Goal: Register for event/course

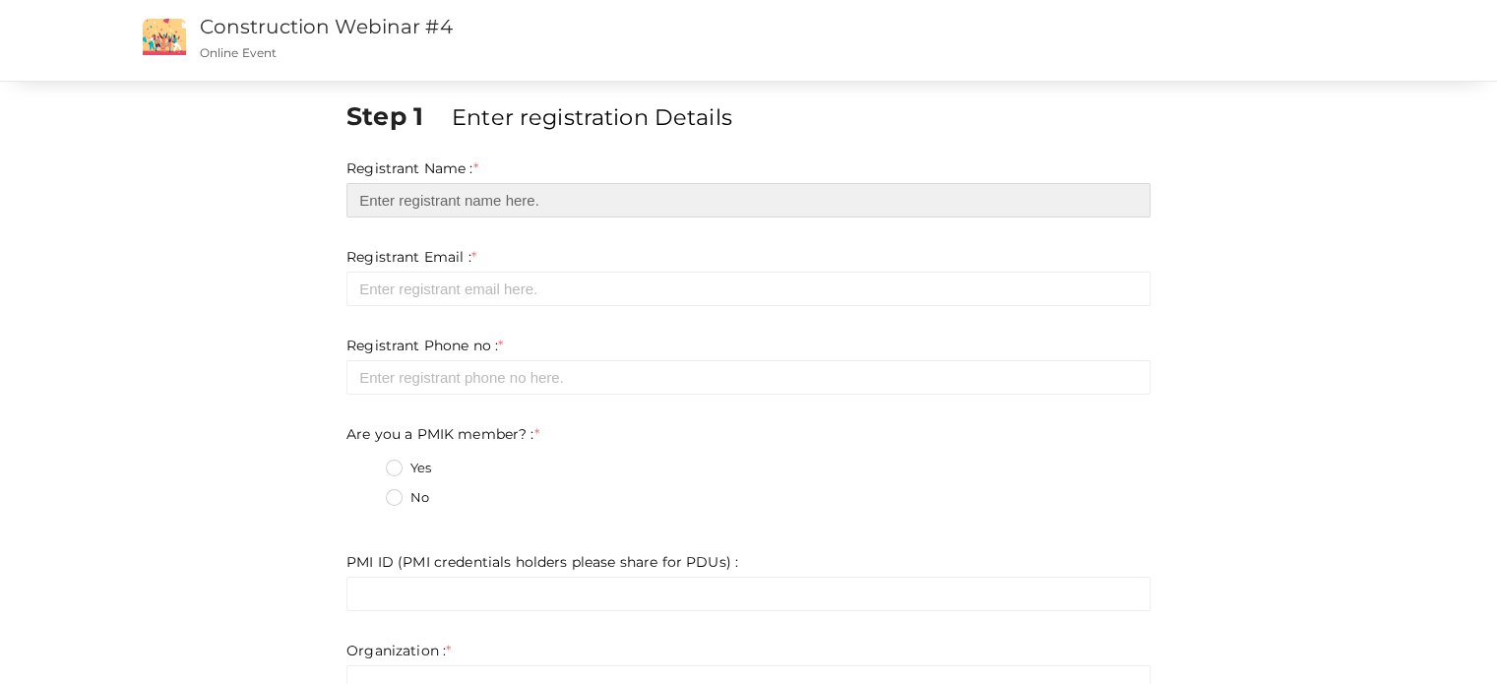
click at [542, 186] on input "text" at bounding box center [749, 200] width 804 height 34
type input "[PERSON_NAME]"
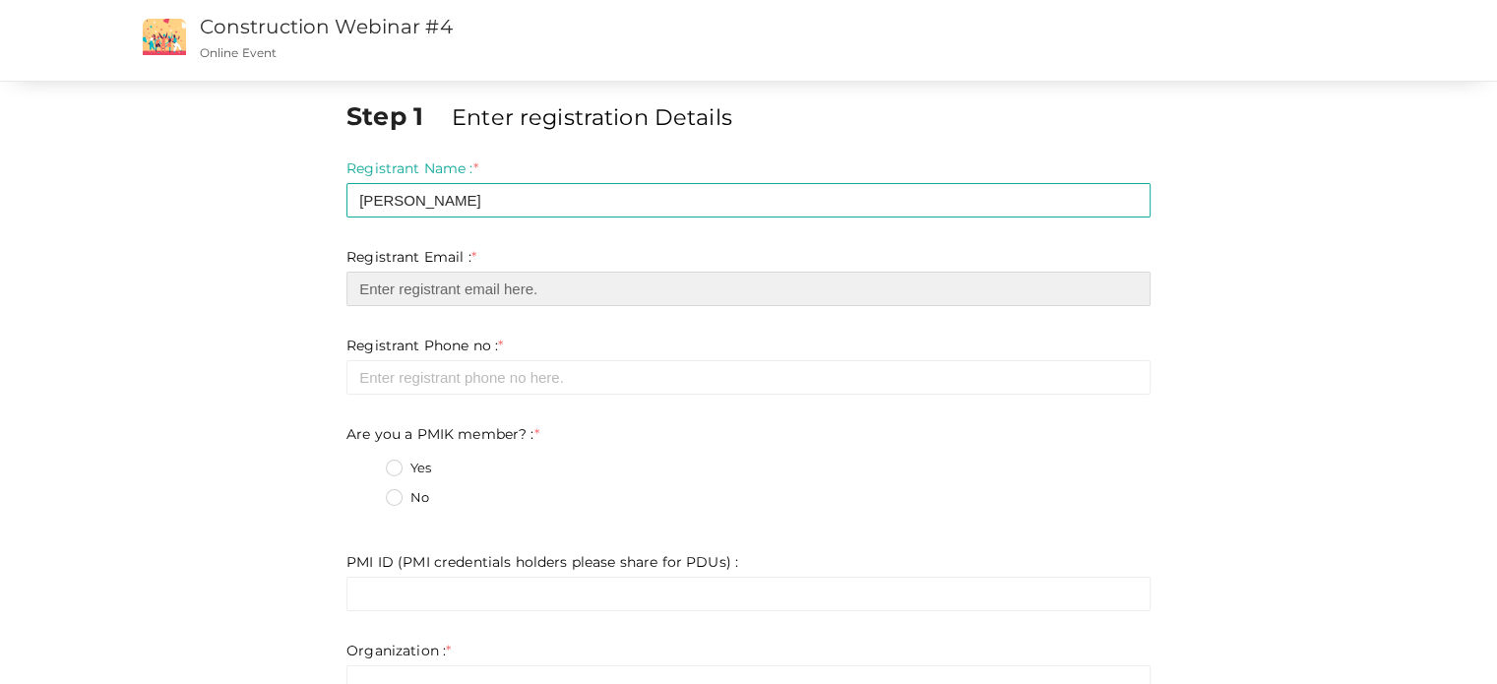
click at [539, 296] on input "email" at bounding box center [749, 289] width 804 height 34
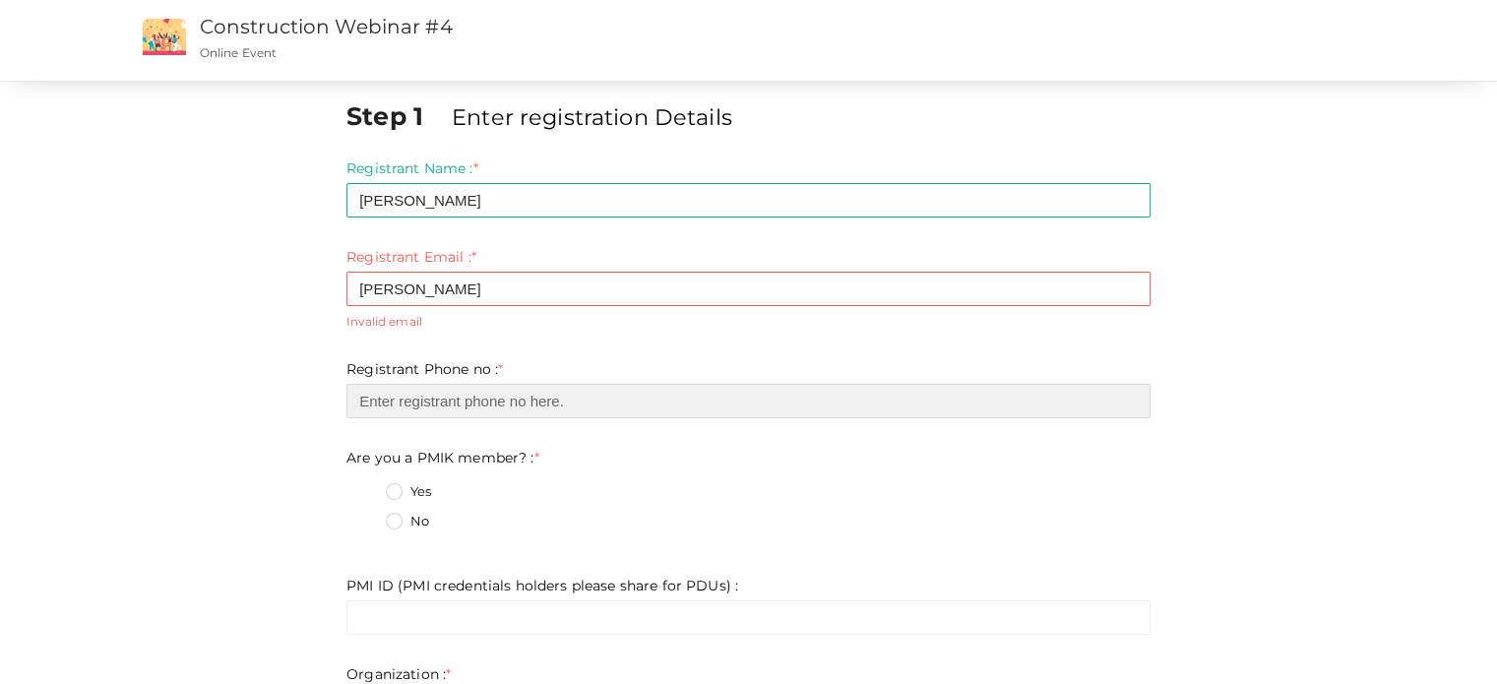
click at [532, 388] on input "number" at bounding box center [749, 401] width 804 height 34
click at [768, 385] on input "number" at bounding box center [749, 401] width 804 height 34
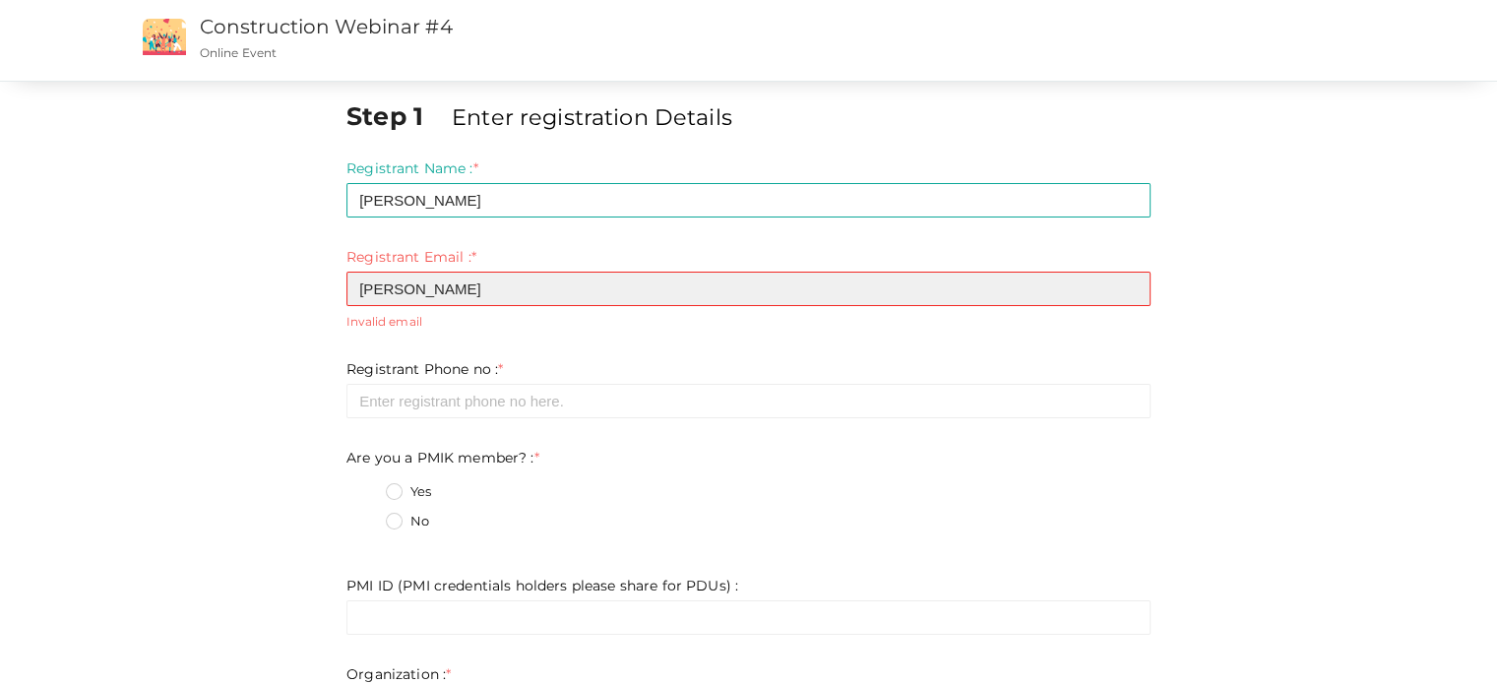
click at [548, 289] on input "[PERSON_NAME]" at bounding box center [749, 289] width 804 height 34
drag, startPoint x: 548, startPoint y: 289, endPoint x: 285, endPoint y: 288, distance: 263.9
click at [285, 288] on div "Step 1 Enter registration Details Registrant Name : * Mubarak Maramkulambil Req…" at bounding box center [749, 589] width 1280 height 983
type input ","
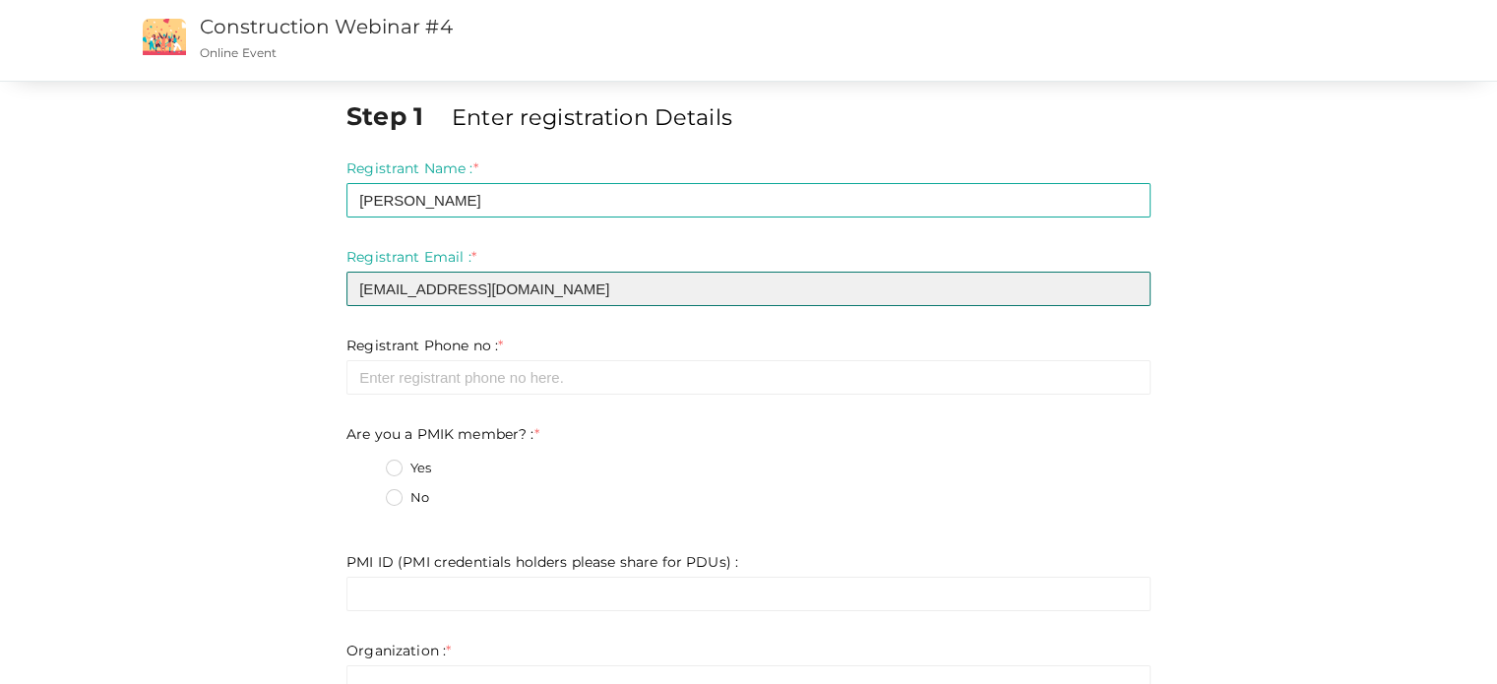
type input "[EMAIL_ADDRESS][DOMAIN_NAME]"
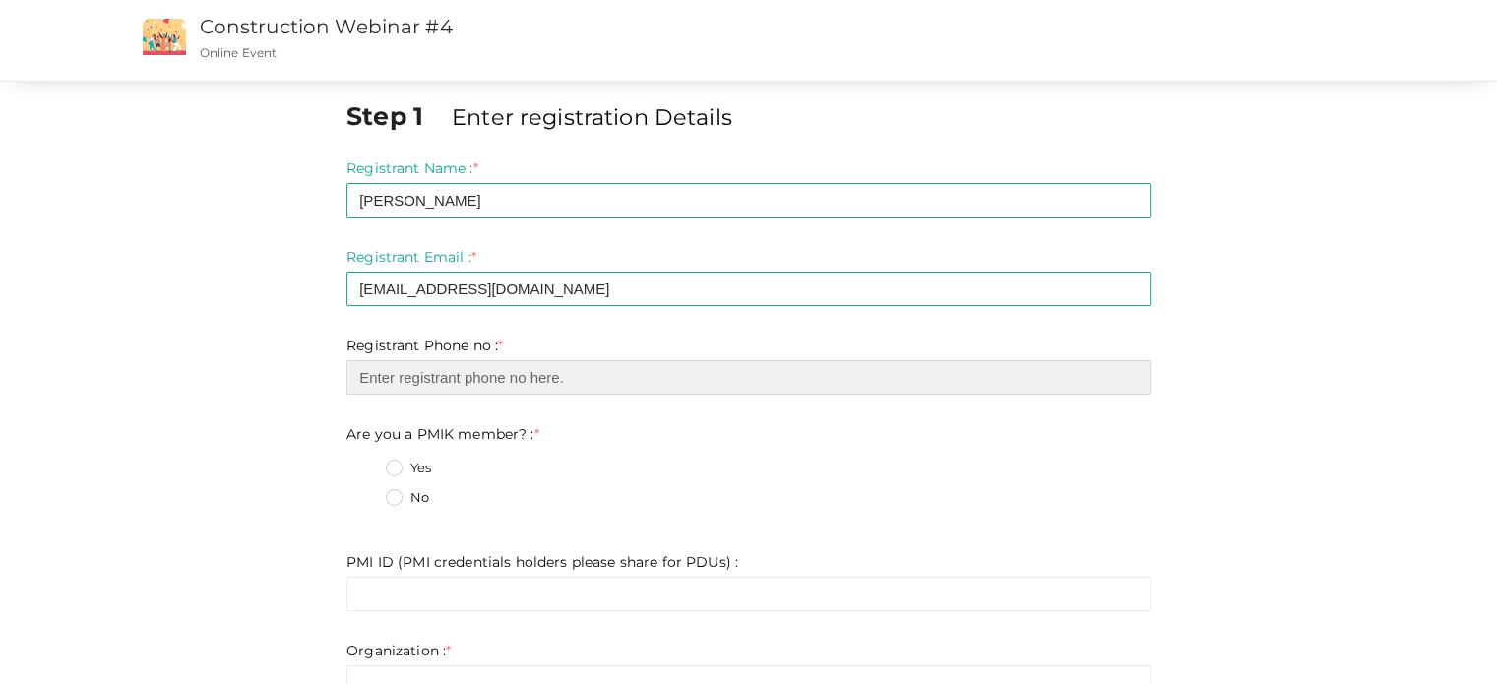
click at [437, 384] on input "number" at bounding box center [749, 377] width 804 height 34
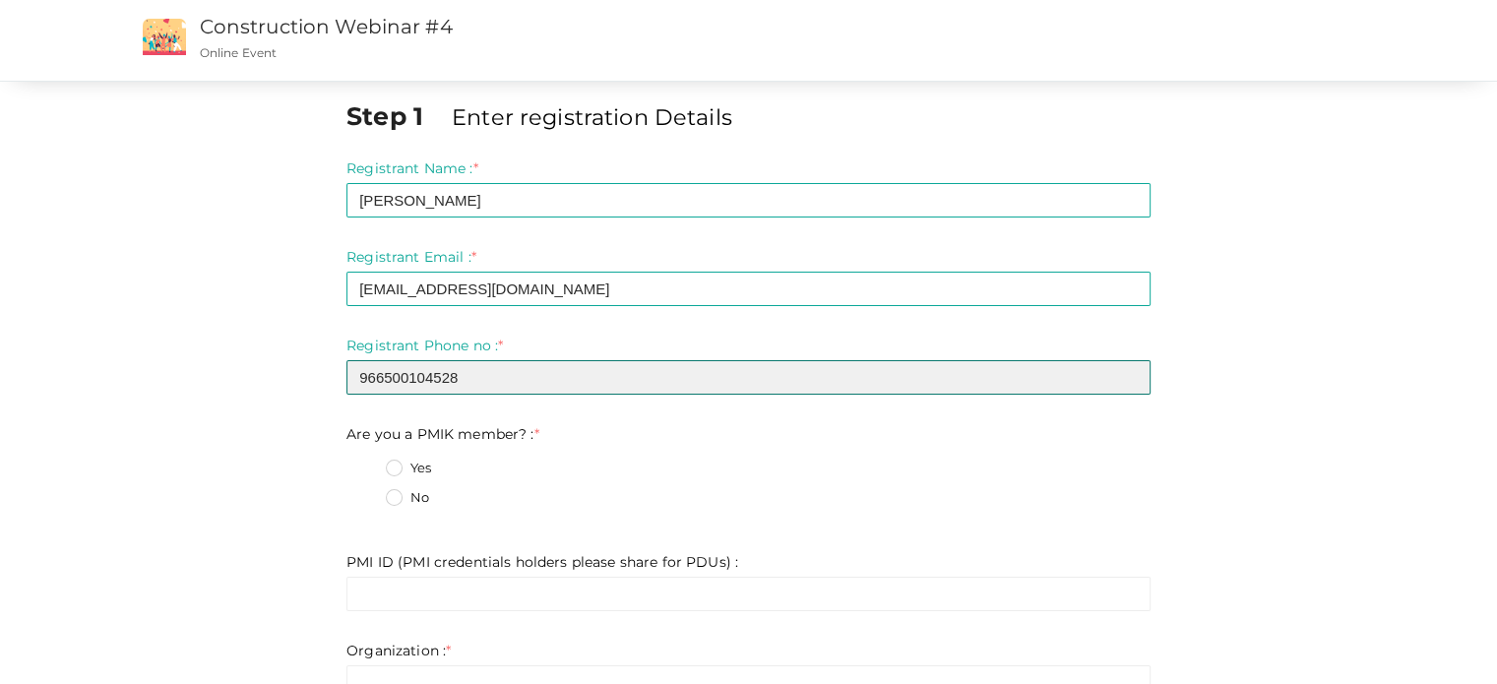
type input "966500104528"
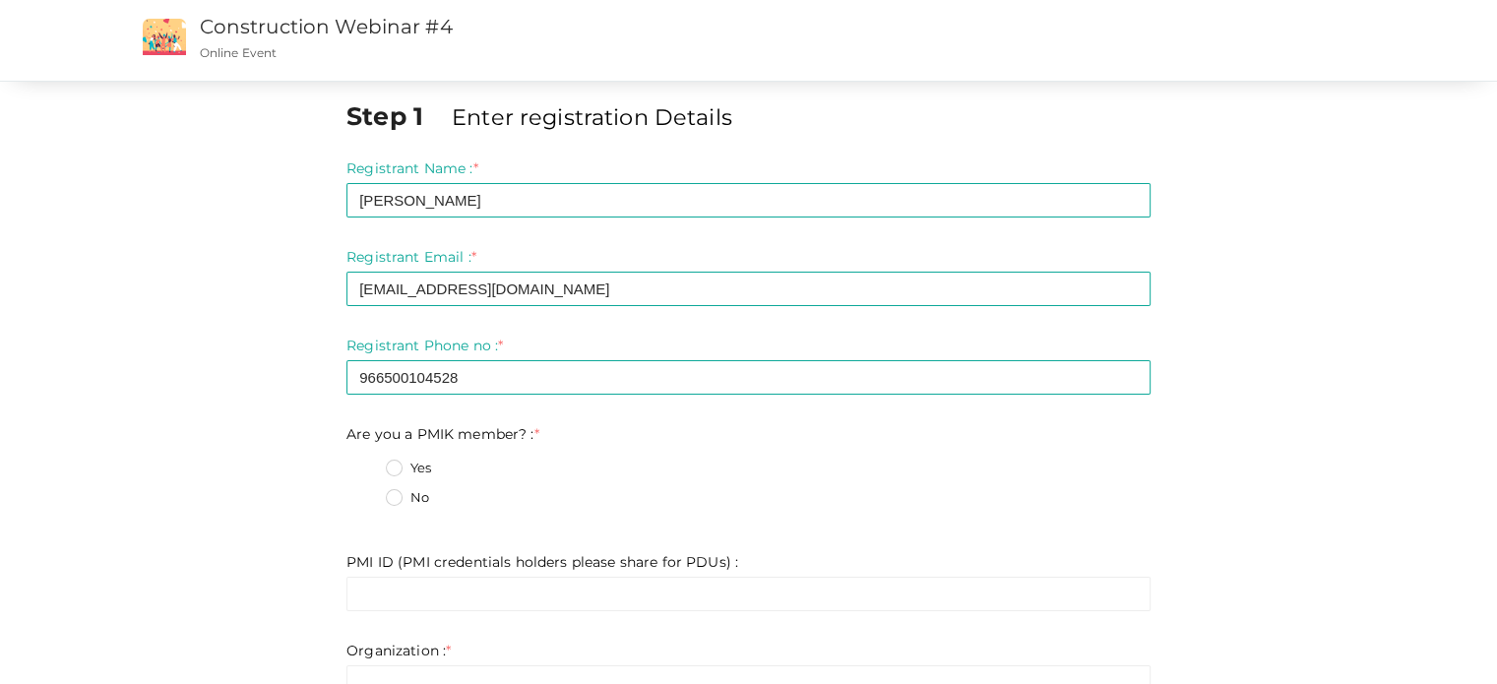
click at [394, 468] on label "Yes" at bounding box center [408, 469] width 45 height 20
click at [366, 463] on member\?\+0 "Yes" at bounding box center [366, 463] width 0 height 0
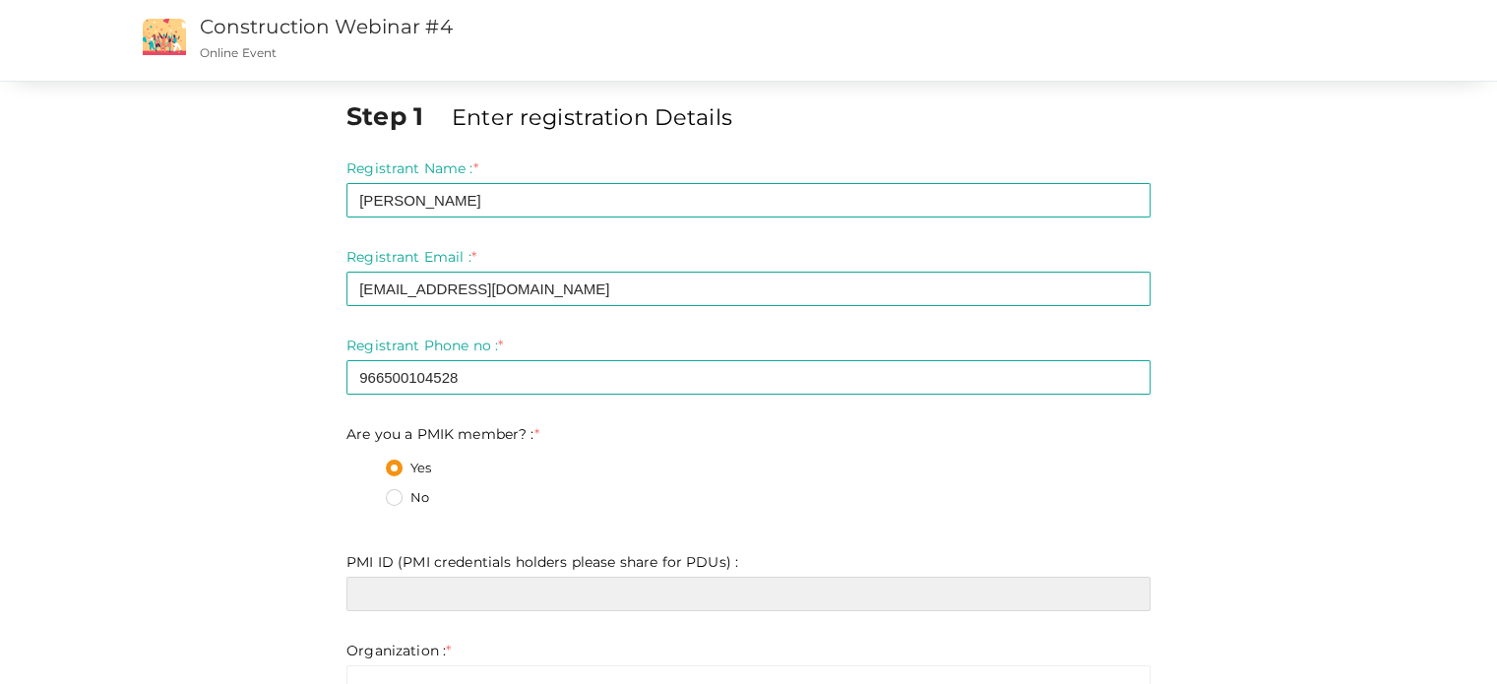
click at [438, 603] on input "text" at bounding box center [749, 594] width 804 height 34
paste input "10299513"
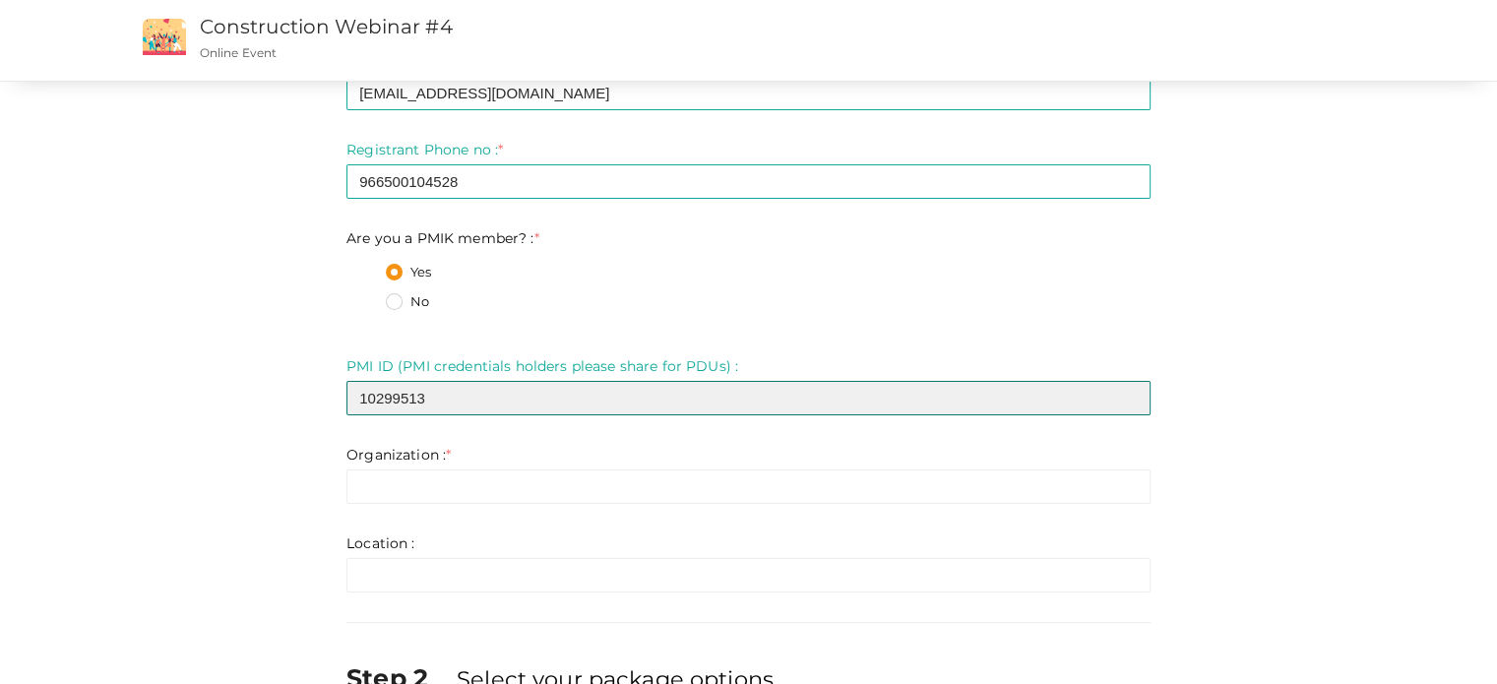
scroll to position [197, 0]
type input "10299513"
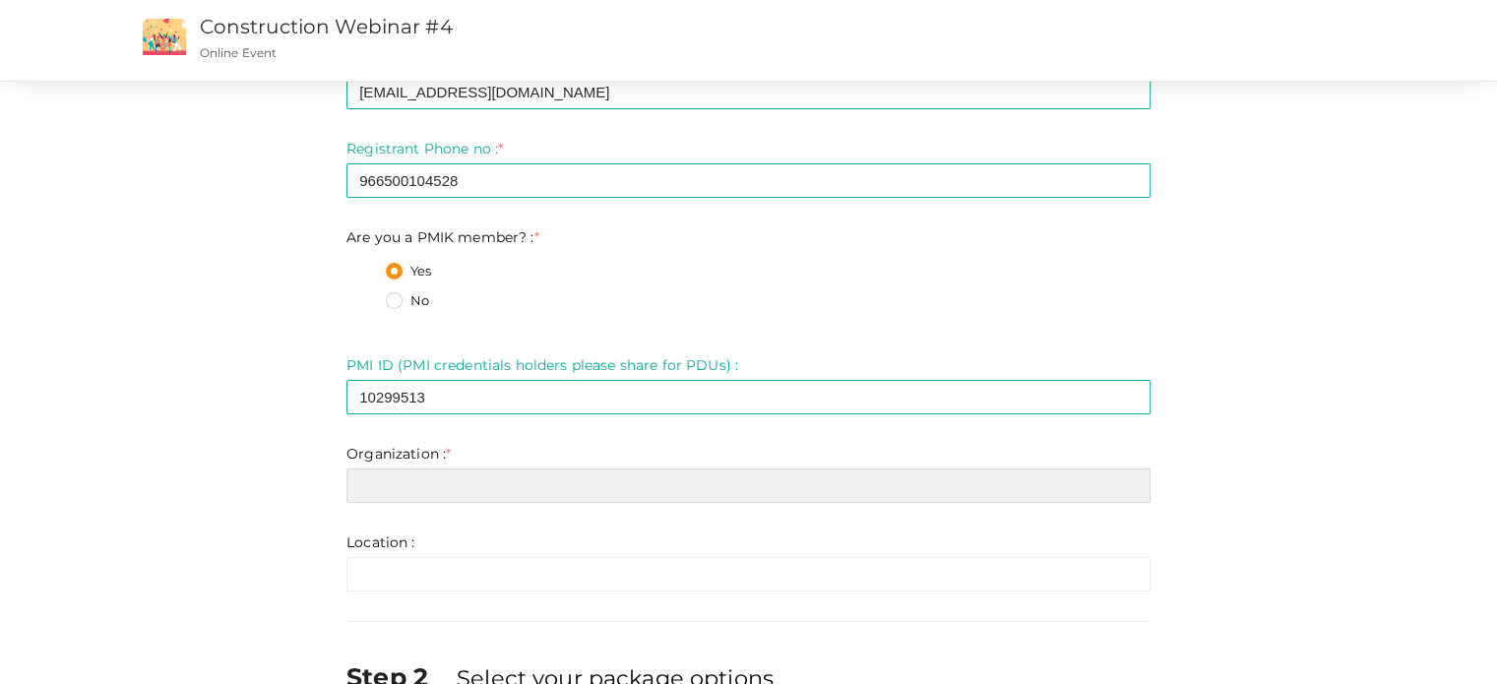
click at [473, 479] on input "text" at bounding box center [749, 486] width 804 height 34
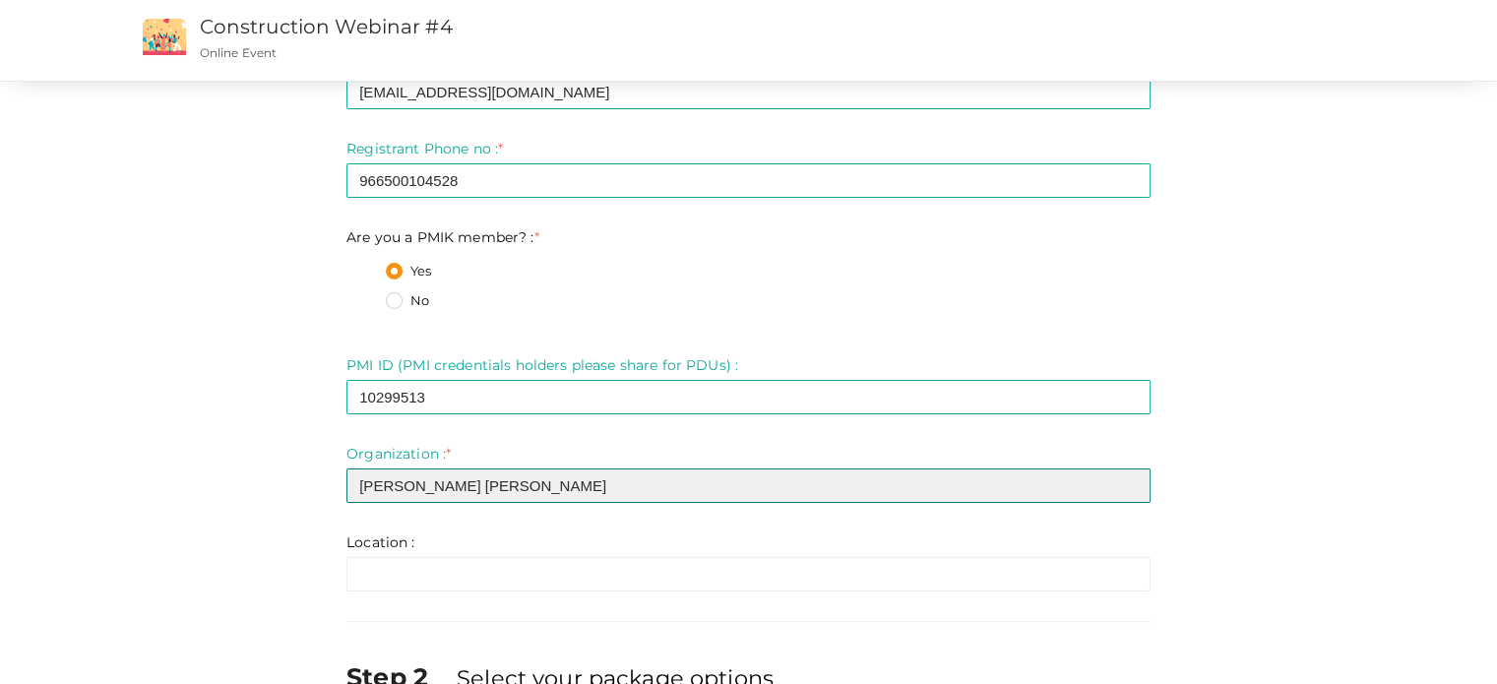
type input "[PERSON_NAME] [PERSON_NAME]"
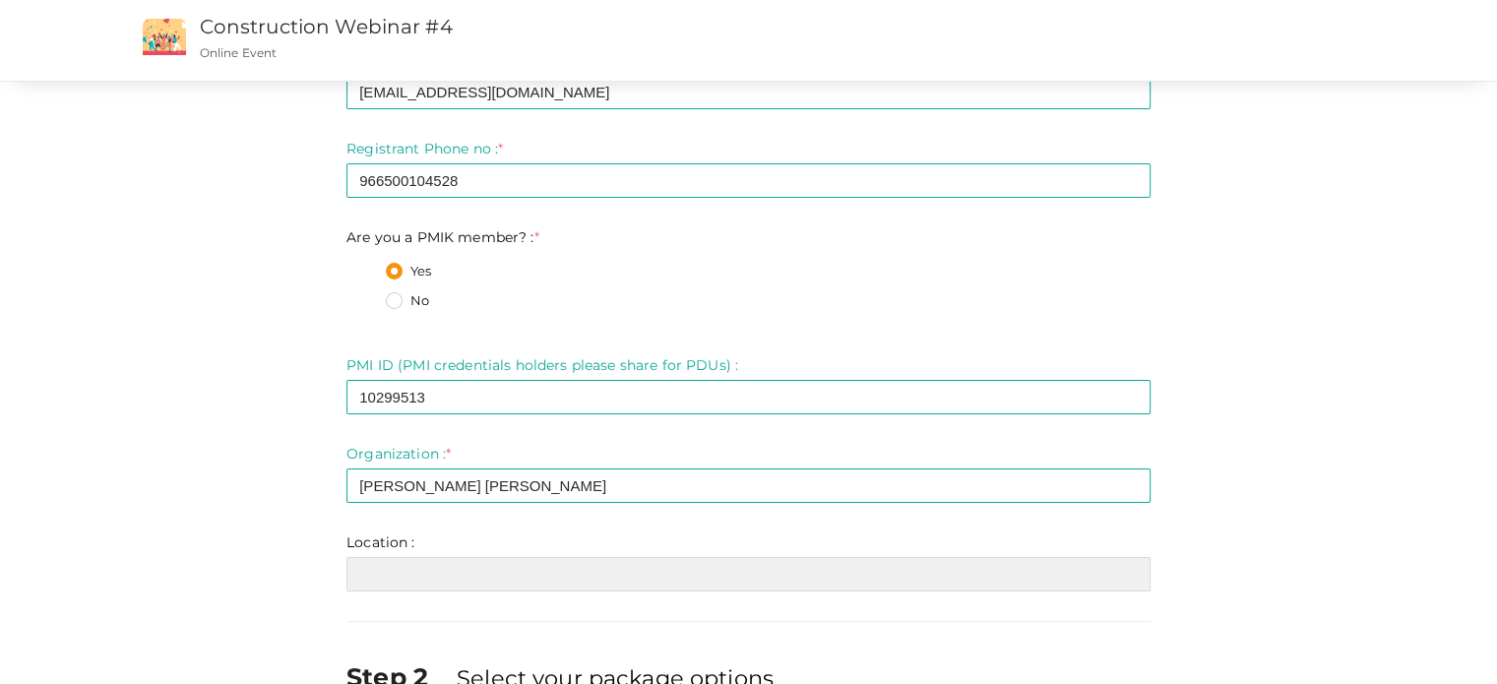
click at [488, 583] on input "text" at bounding box center [749, 574] width 804 height 34
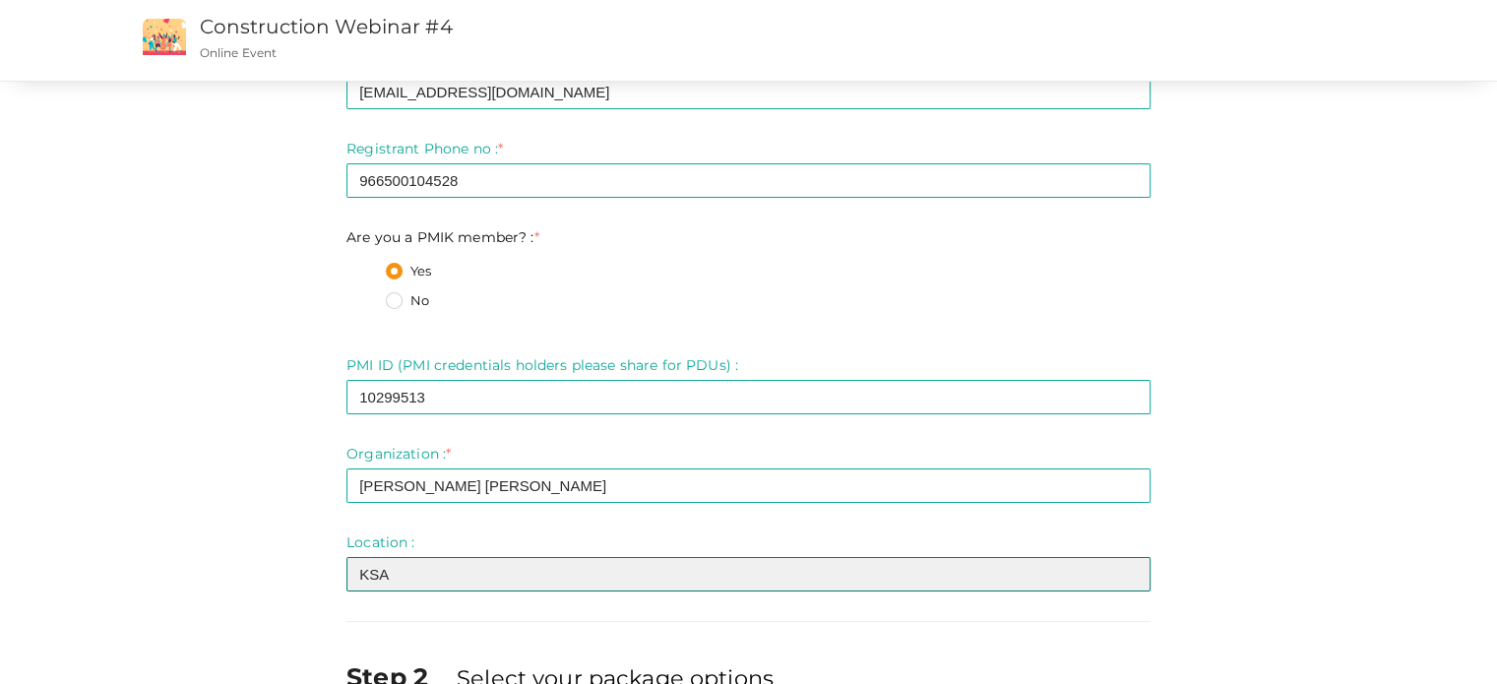
type input "KSA"
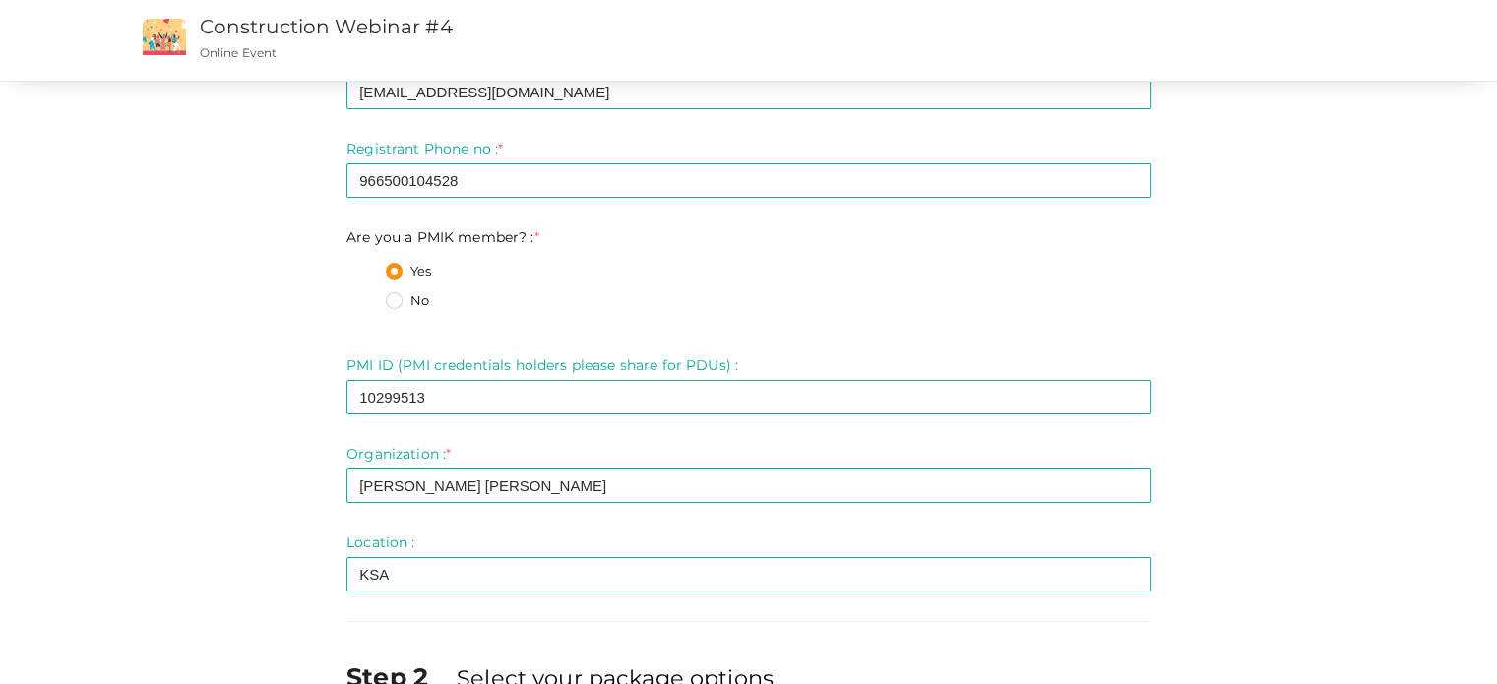
click at [262, 492] on div "Step 1 Enter registration Details Registrant Name : * Mubarak Maramkulambil Req…" at bounding box center [749, 373] width 1280 height 942
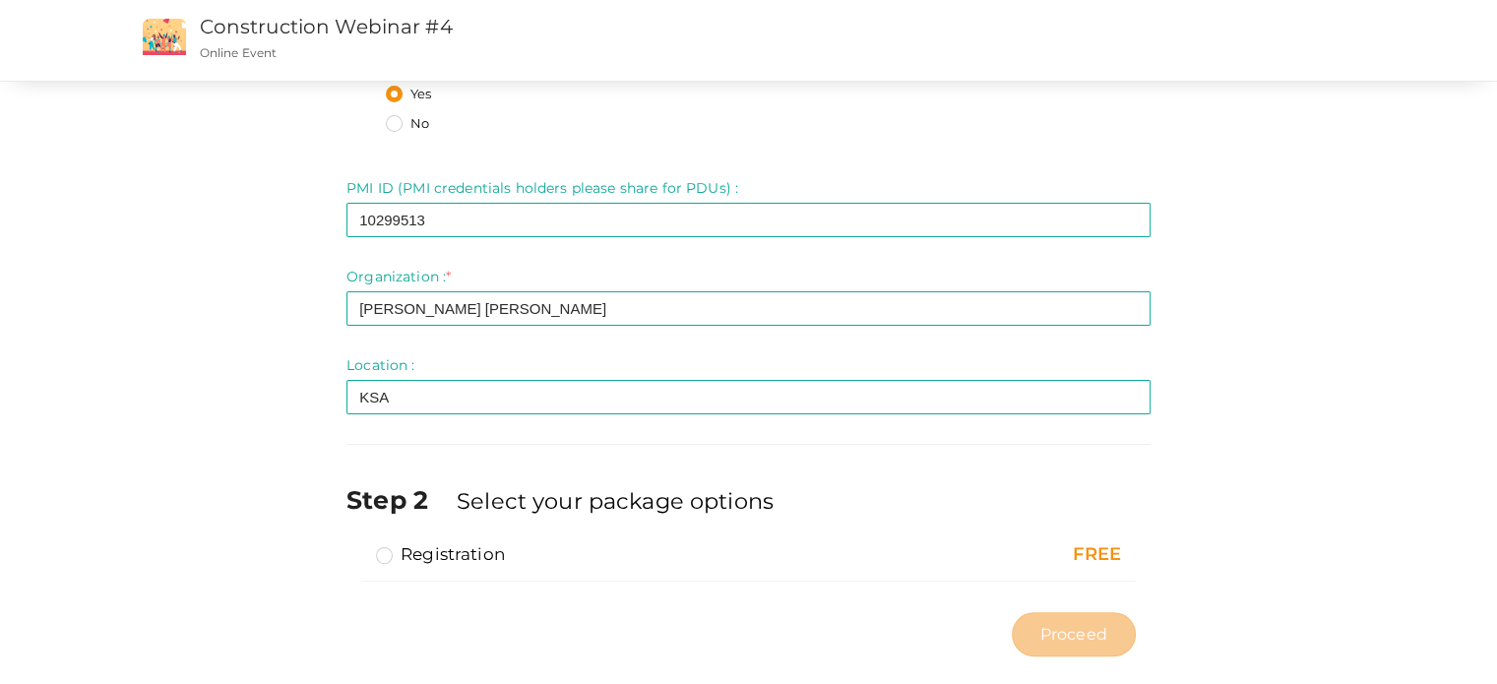
scroll to position [404, 0]
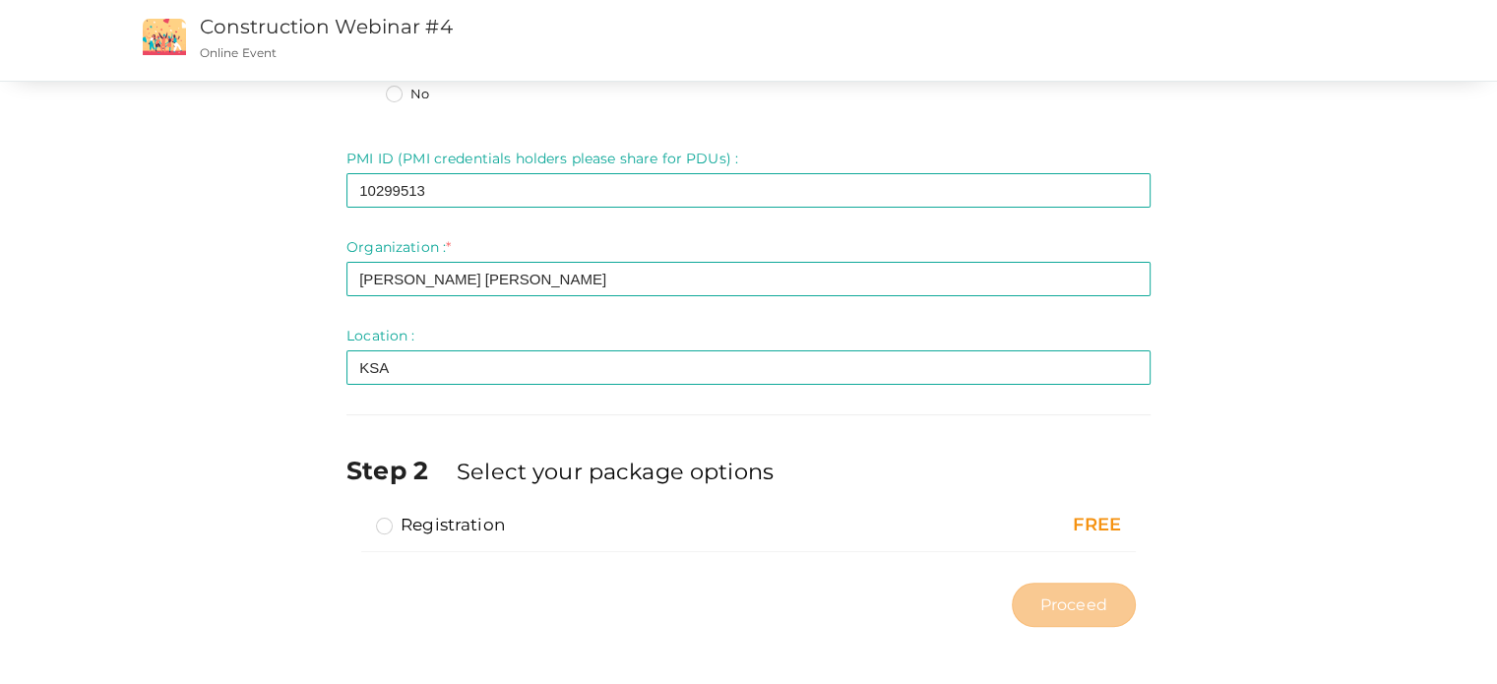
click at [382, 527] on label "Registration" at bounding box center [440, 525] width 129 height 24
click at [356, 517] on input "Registration" at bounding box center [356, 517] width 0 height 0
click at [1104, 601] on span "Proceed" at bounding box center [1074, 605] width 67 height 23
